Goal: Task Accomplishment & Management: Use online tool/utility

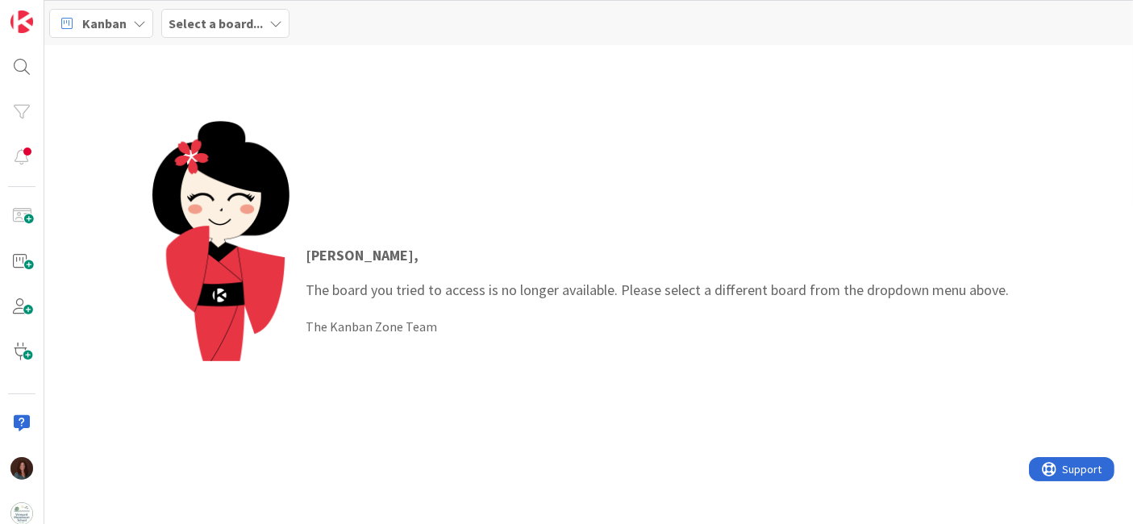
click at [245, 6] on div "Kanban Select a board..." at bounding box center [588, 23] width 1089 height 44
click at [237, 26] on b "Select a board..." at bounding box center [216, 23] width 94 height 16
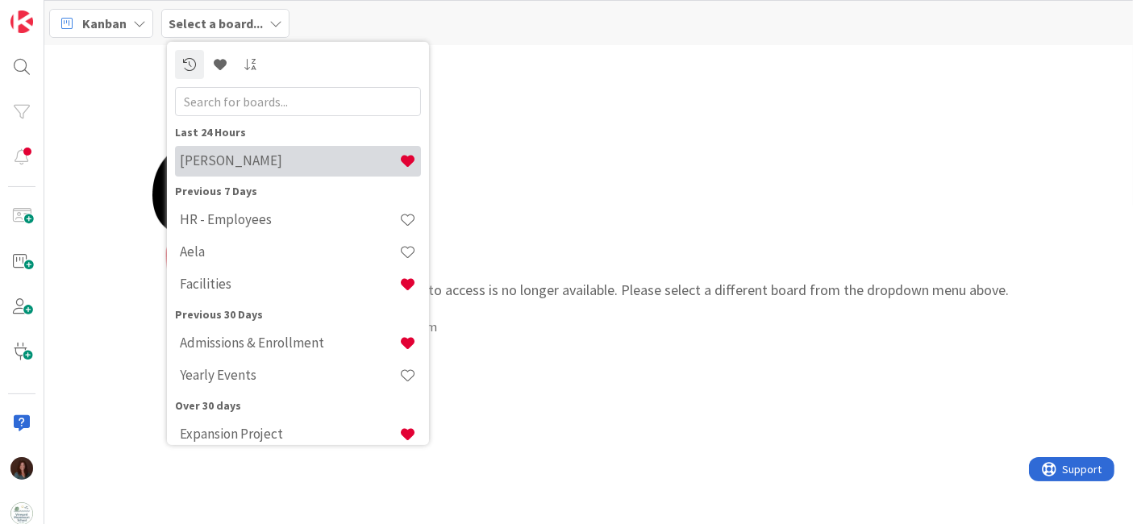
click at [260, 158] on h4 "[PERSON_NAME]" at bounding box center [289, 160] width 219 height 16
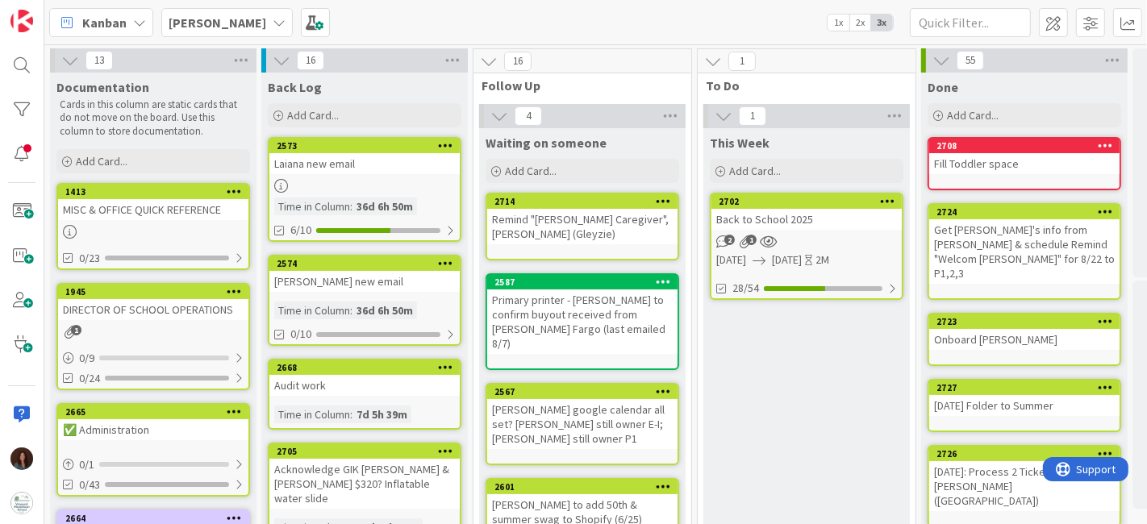
scroll to position [0, 84]
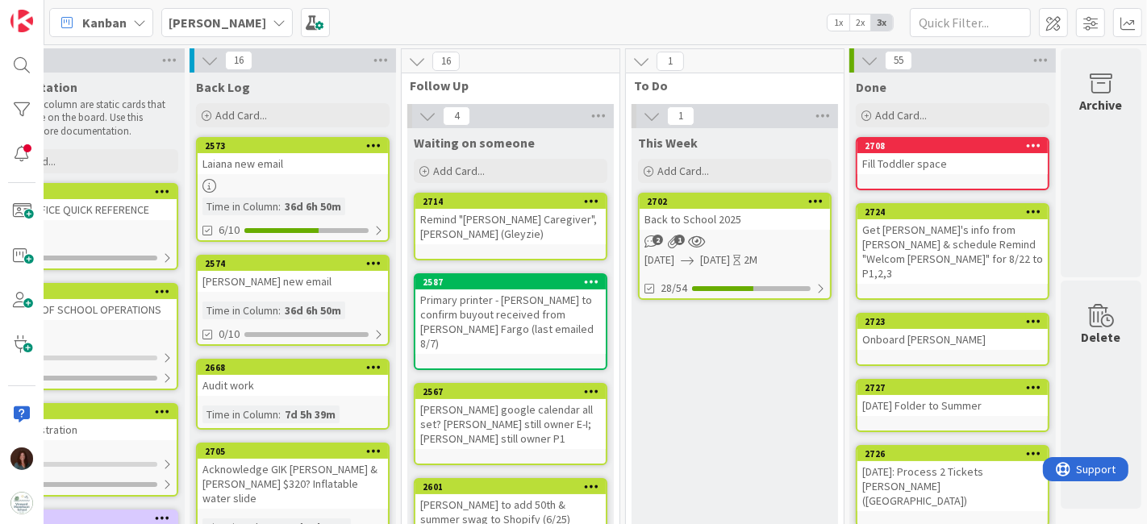
click at [729, 215] on div "Back to School 2025" at bounding box center [734, 219] width 190 height 21
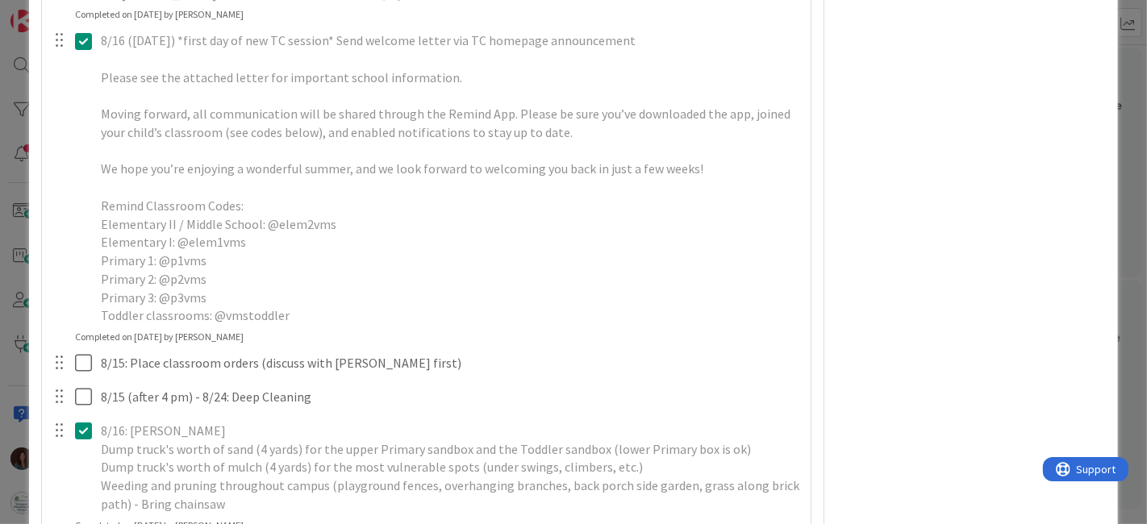
scroll to position [3405, 0]
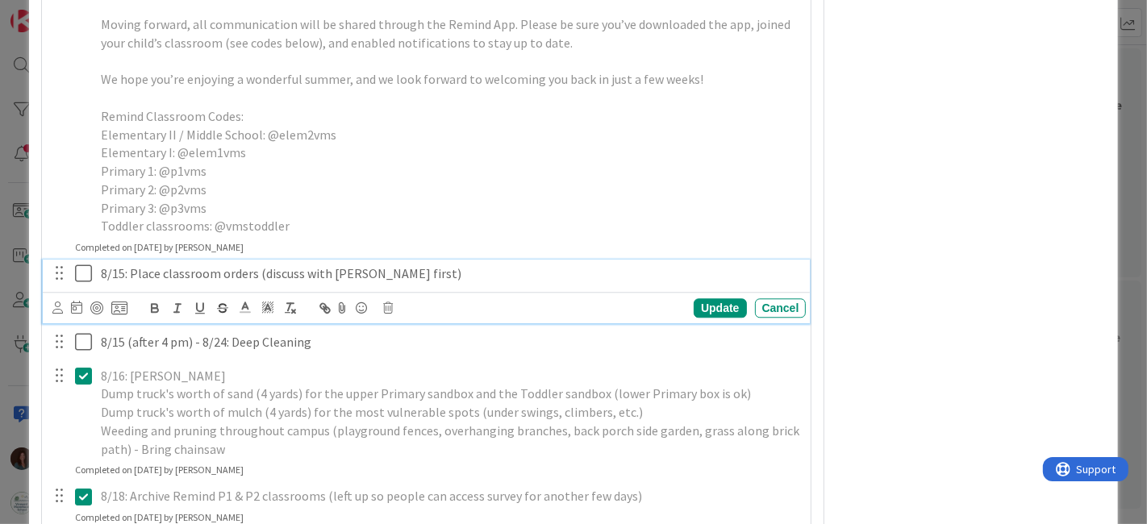
type textarea "x"
drag, startPoint x: 161, startPoint y: 310, endPoint x: 132, endPoint y: 310, distance: 29.0
click at [132, 283] on p "8/15: Place classroom orders (discuss with Debbie first)" at bounding box center [450, 274] width 699 height 19
click at [780, 318] on div "Cancel" at bounding box center [781, 307] width 52 height 19
drag, startPoint x: 122, startPoint y: 304, endPoint x: 114, endPoint y: 306, distance: 8.4
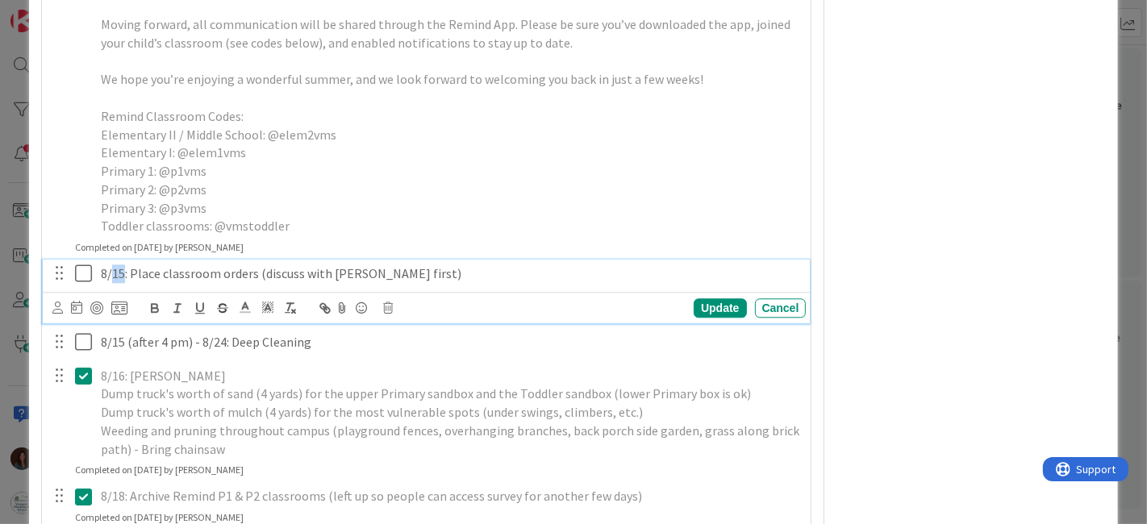
click at [114, 283] on p "8/15: Place classroom orders (discuss with Debbie first)" at bounding box center [450, 274] width 699 height 19
drag, startPoint x: 406, startPoint y: 302, endPoint x: 312, endPoint y: 309, distance: 94.6
click at [312, 283] on p "8/21: Place classroom orders (discuss with Debbie first)" at bounding box center [450, 274] width 699 height 19
click at [294, 283] on p "8/21: Place classroom orders (discuss with Debbie first)" at bounding box center [450, 274] width 699 height 19
click at [302, 283] on p "8/21: Place classroom orders (discuss with Debbie first)" at bounding box center [450, 274] width 699 height 19
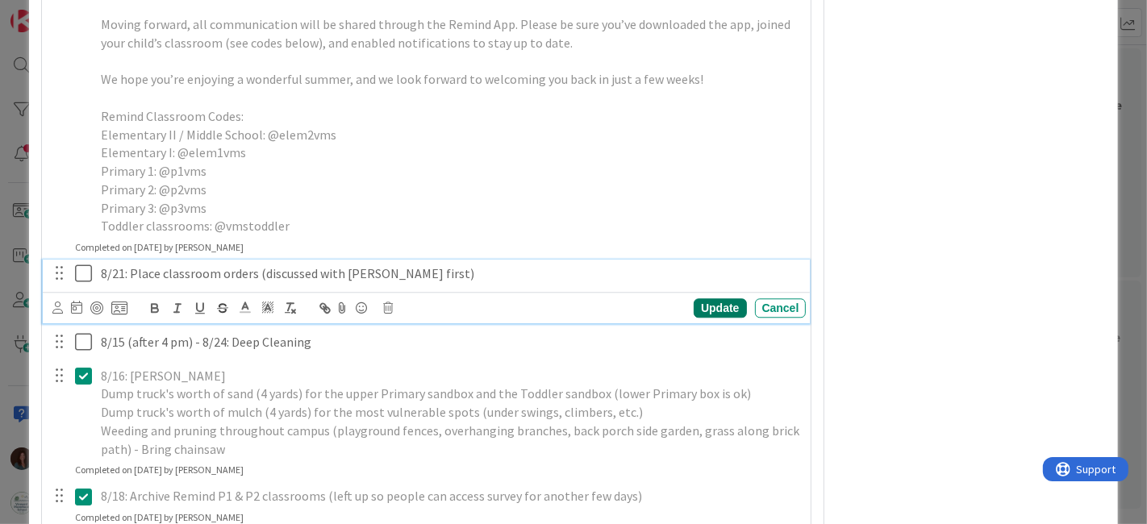
click at [716, 318] on div "Update" at bounding box center [720, 307] width 52 height 19
click at [124, 283] on p "8/21: Place classroom orders (discussed with Debbie first)" at bounding box center [450, 274] width 699 height 19
click at [708, 318] on div "Update" at bounding box center [720, 307] width 52 height 19
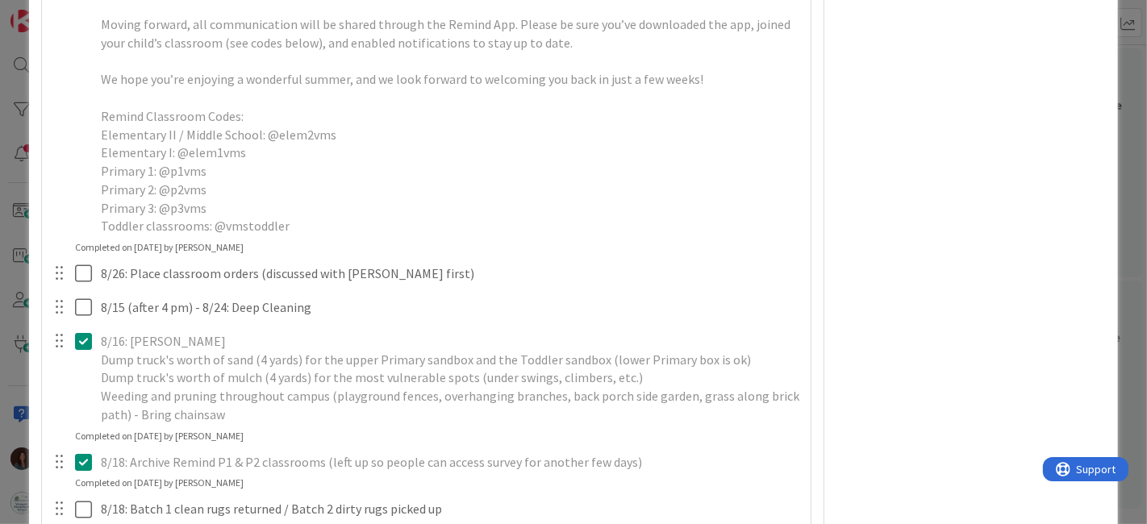
type textarea "x"
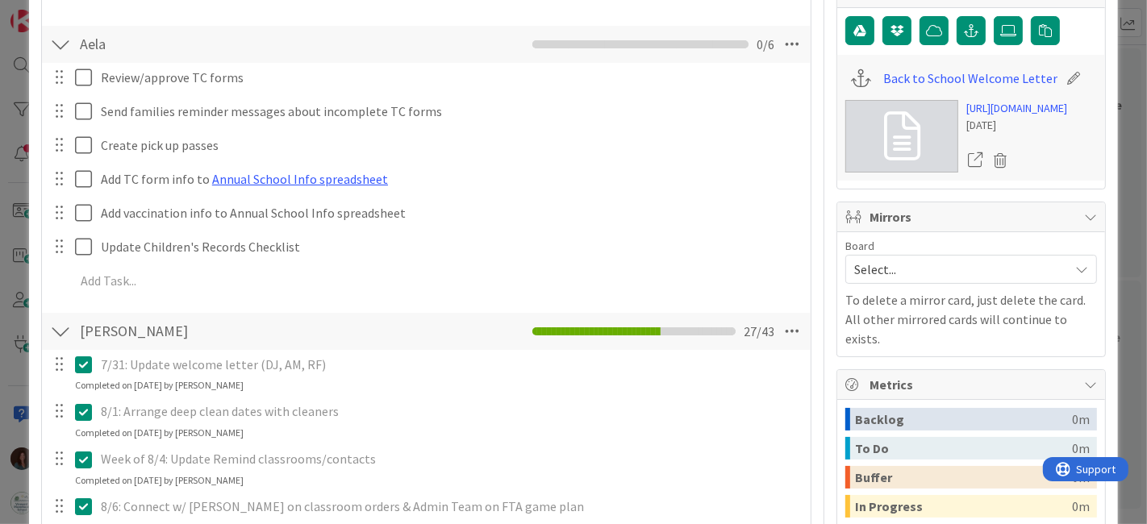
scroll to position [0, 0]
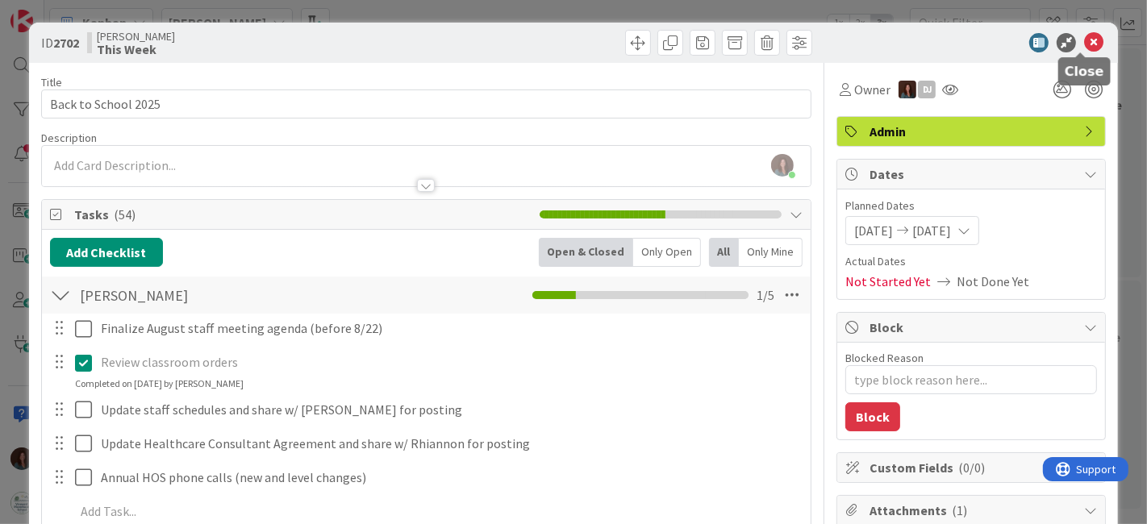
click at [1085, 42] on icon at bounding box center [1093, 42] width 19 height 19
